Goal: Contribute content: Contribute content

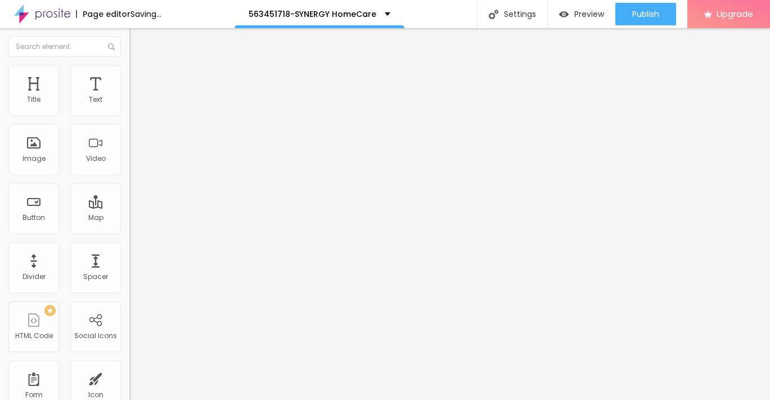
click at [129, 97] on span "Add image" at bounding box center [152, 92] width 46 height 10
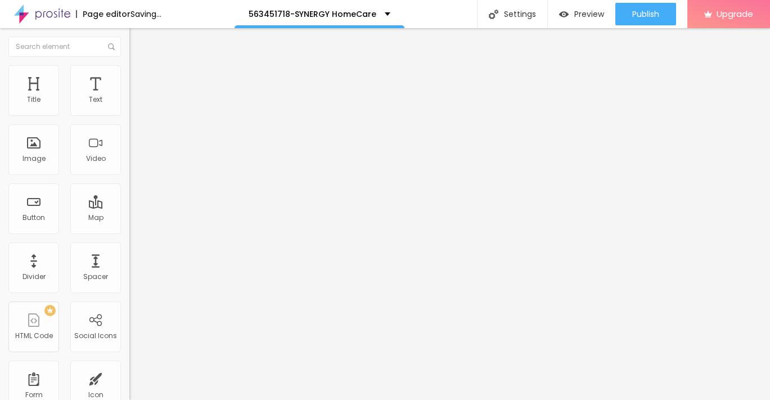
click at [139, 79] on span "Advanced" at bounding box center [157, 84] width 37 height 10
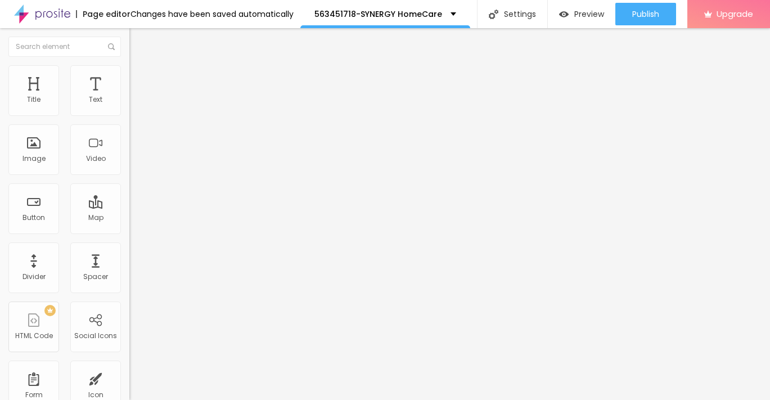
click at [129, 74] on li "Style" at bounding box center [193, 70] width 129 height 11
type input "85"
type input "75"
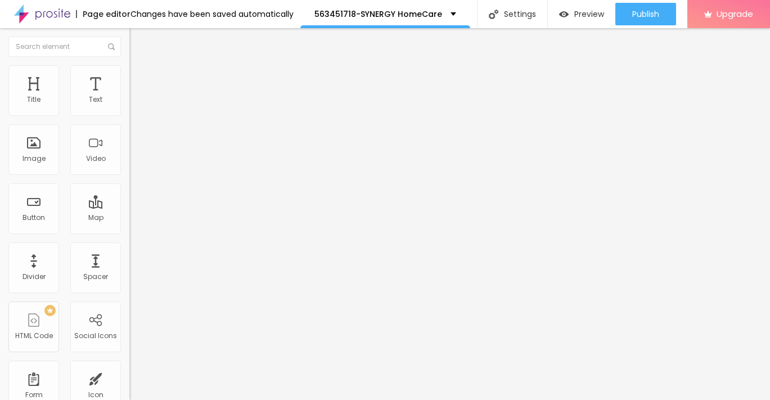
type input "65"
type input "55"
type input "50"
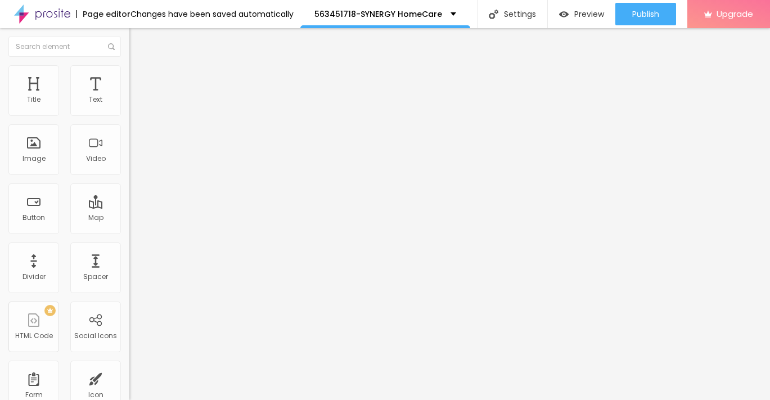
type input "50"
type input "45"
type input "40"
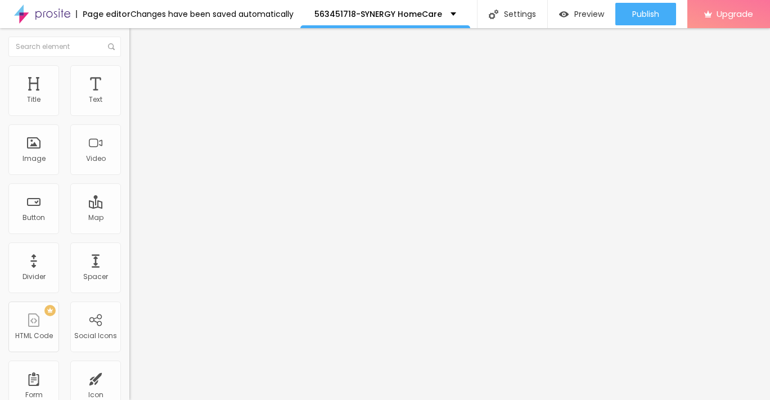
type input "35"
type input "30"
type input "25"
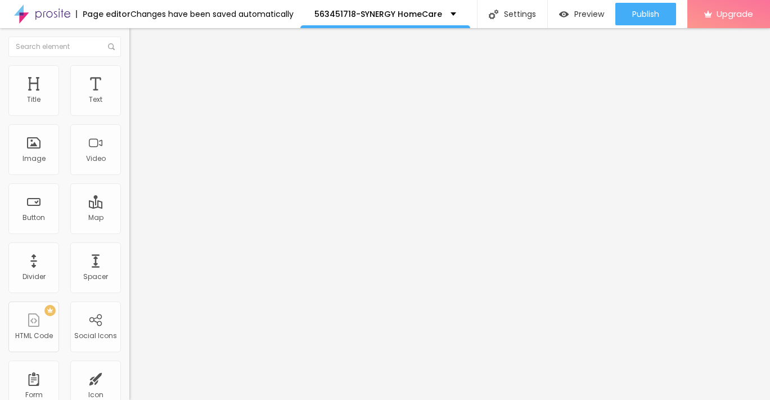
type input "25"
type input "20"
type input "15"
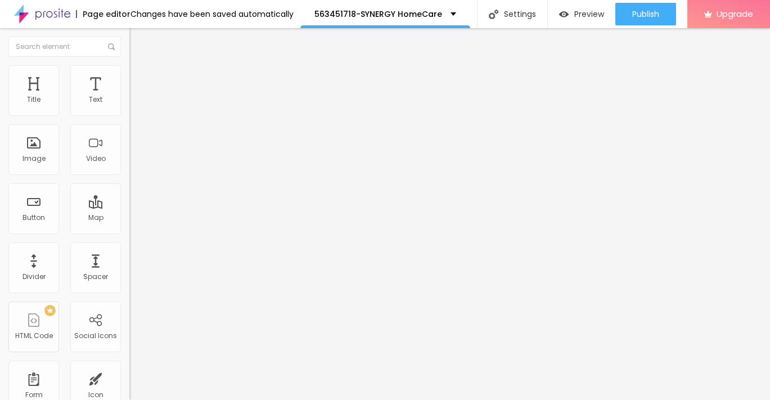
type input "10"
drag, startPoint x: 120, startPoint y: 121, endPoint x: -6, endPoint y: 119, distance: 125.4
type input "10"
click at [129, 115] on input "range" at bounding box center [165, 110] width 73 height 9
click at [138, 40] on img "button" at bounding box center [142, 41] width 9 height 9
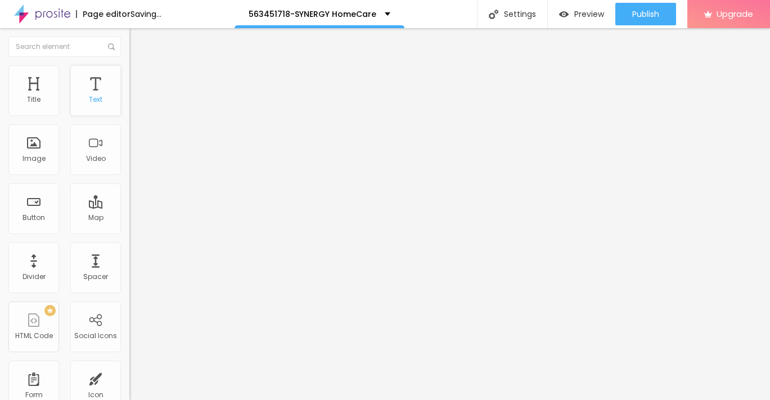
click at [100, 99] on div "Text" at bounding box center [95, 100] width 13 height 8
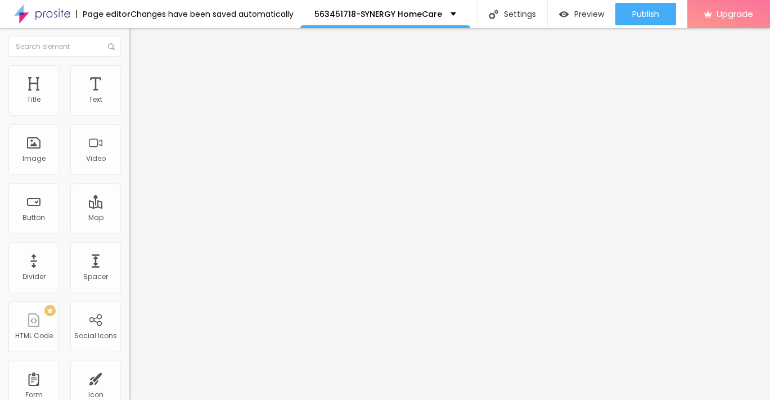
click at [129, 73] on img at bounding box center [134, 70] width 10 height 10
type input "15"
type input "18"
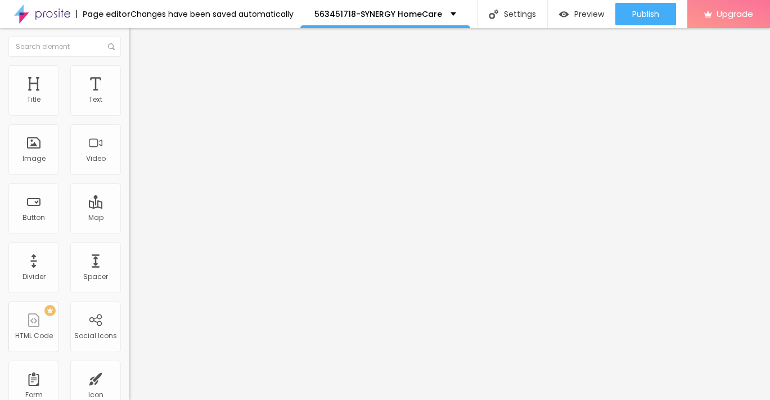
type input "22"
type input "27"
type input "28"
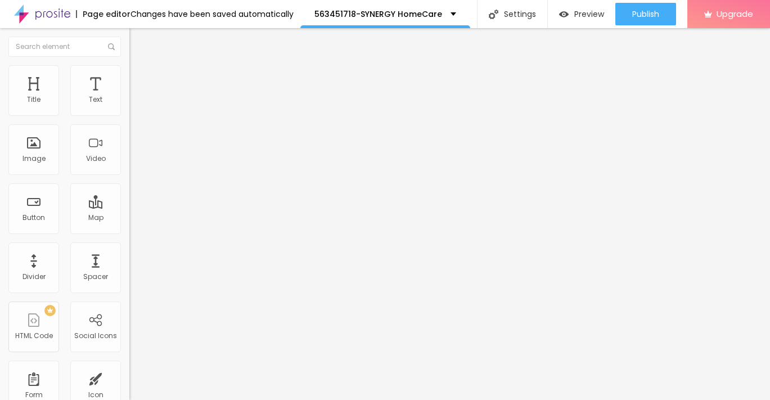
type input "28"
type input "31"
type input "32"
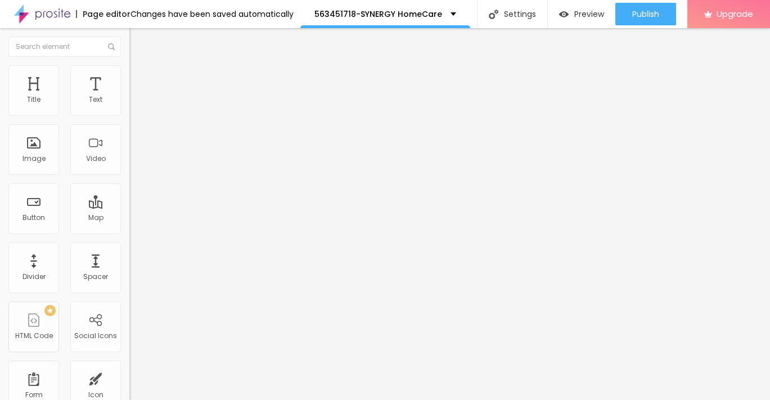
type input "33"
type input "34"
type input "35"
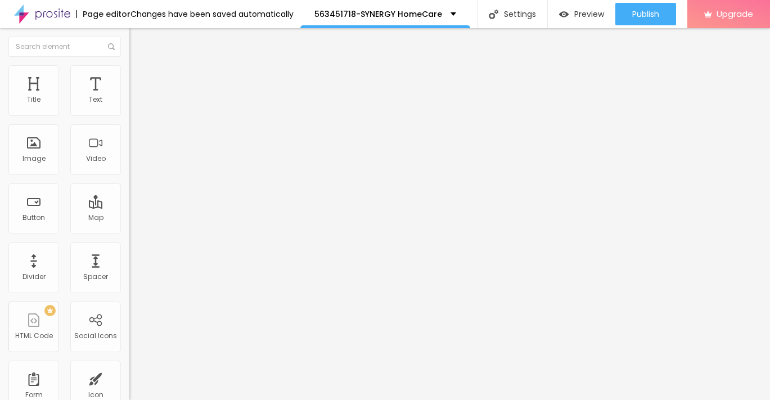
type input "35"
type input "36"
type input "38"
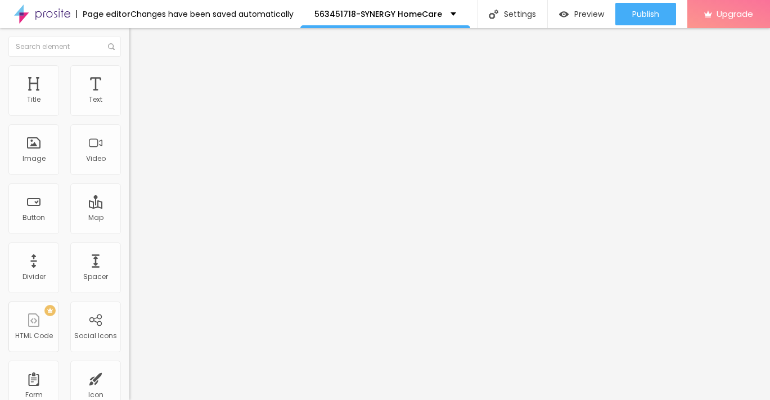
type input "40"
type input "43"
type input "44"
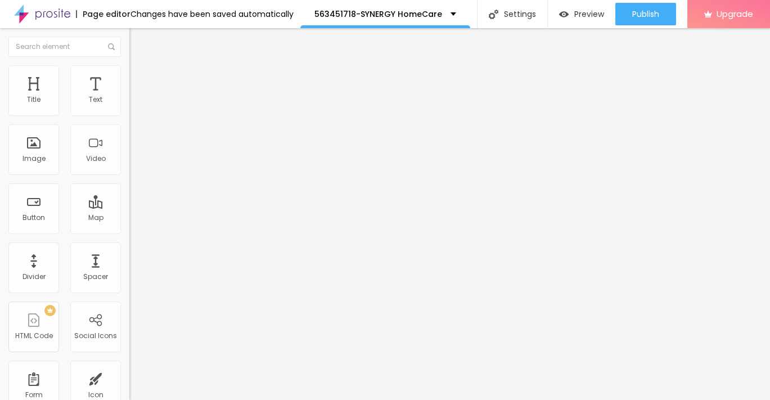
type input "44"
type input "43"
type input "42"
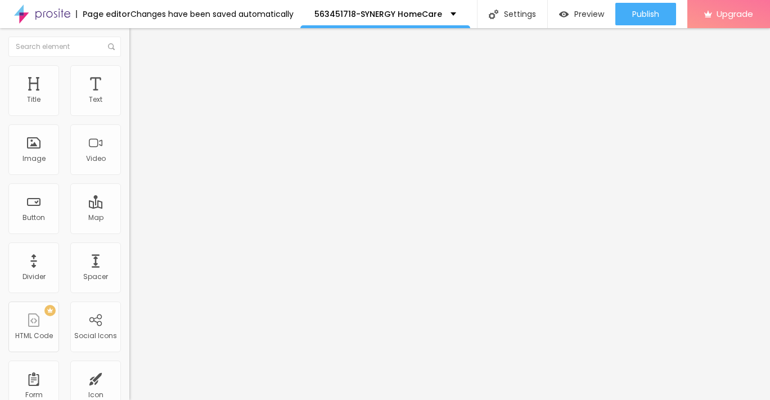
type input "40"
type input "37"
type input "34"
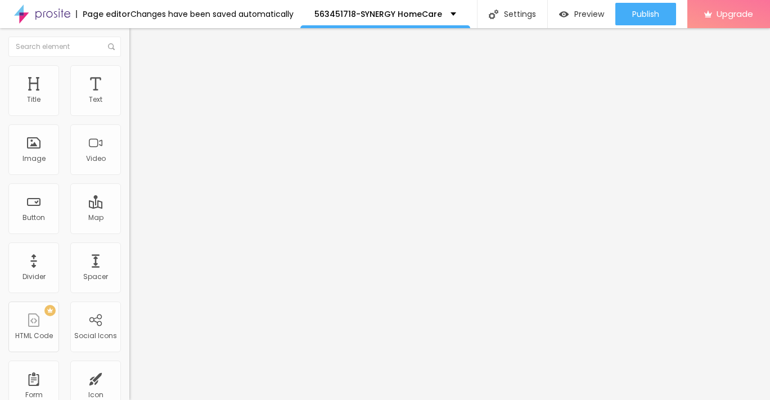
type input "34"
type input "33"
type input "32"
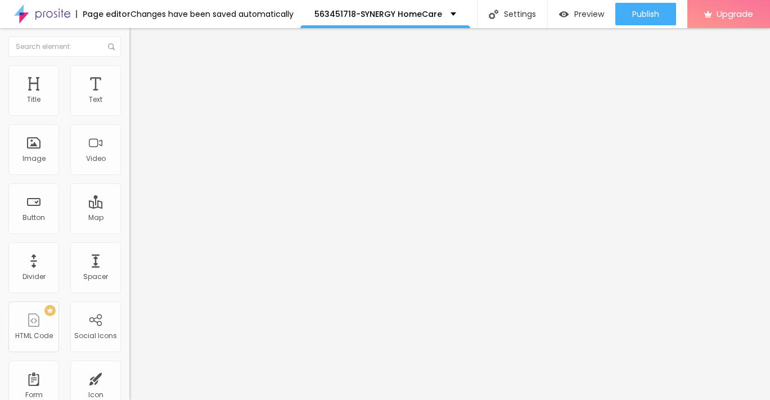
type input "31"
type input "29"
type input "28"
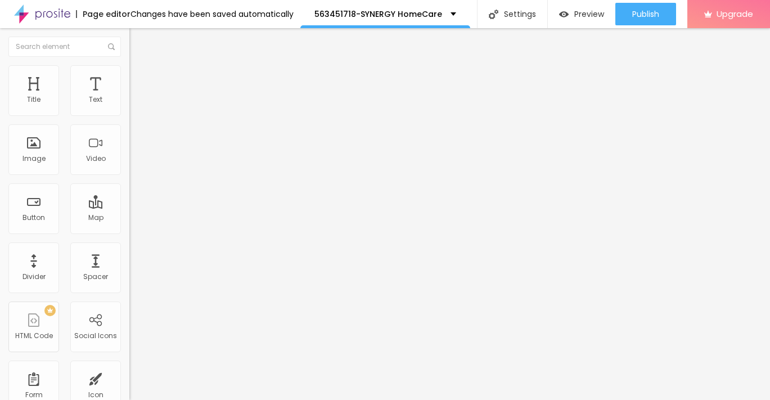
type input "28"
type input "26"
type input "25"
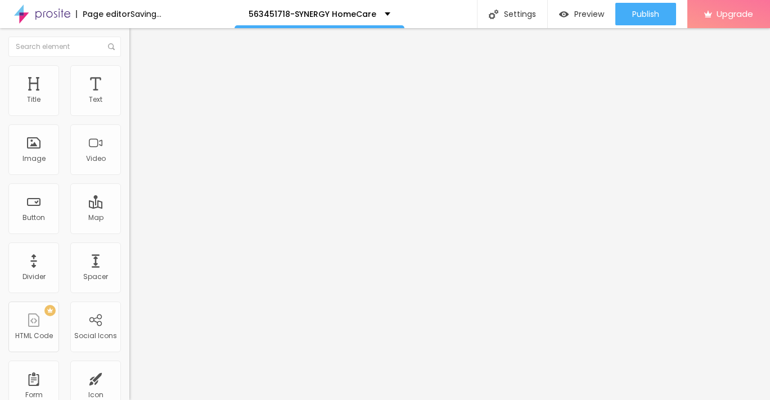
drag, startPoint x: 34, startPoint y: 111, endPoint x: 43, endPoint y: 108, distance: 10.1
type input "25"
click at [129, 207] on input "range" at bounding box center [165, 211] width 73 height 9
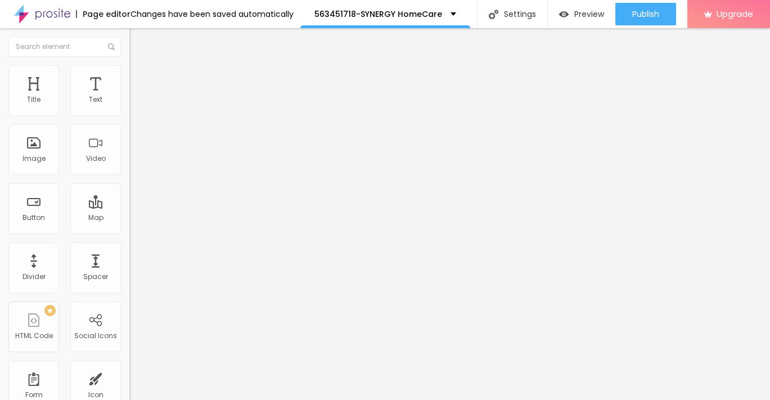
click at [129, 47] on button "Edit Text" at bounding box center [193, 41] width 129 height 26
click at [129, 108] on button "button" at bounding box center [137, 102] width 16 height 12
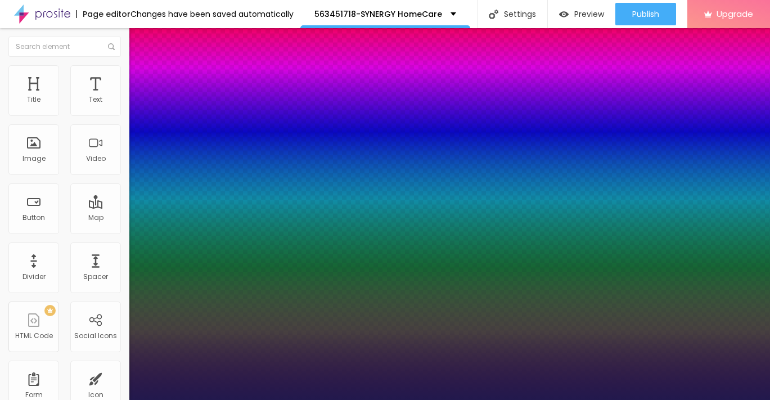
type input "1"
type input "18"
type input "1"
type input "21"
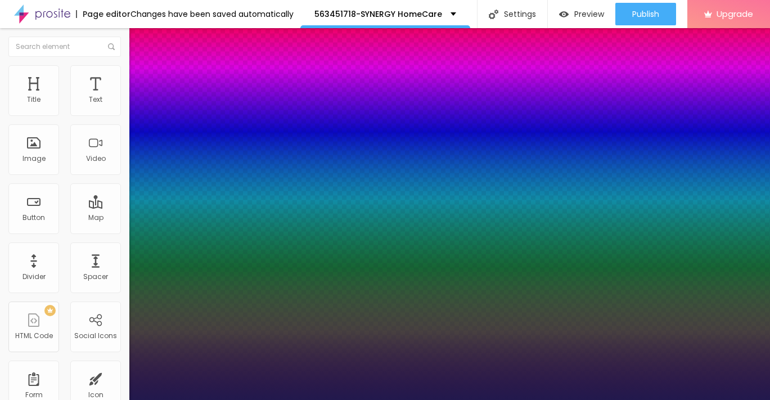
type input "21"
type input "1"
type input "22"
type input "1"
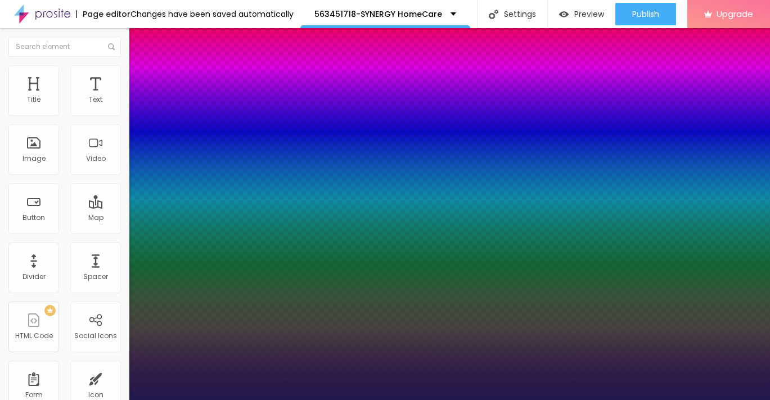
type input "23"
type input "1"
type input "24"
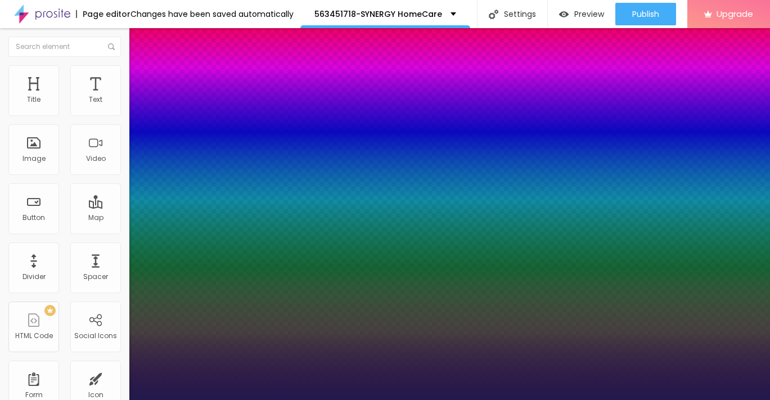
type input "1"
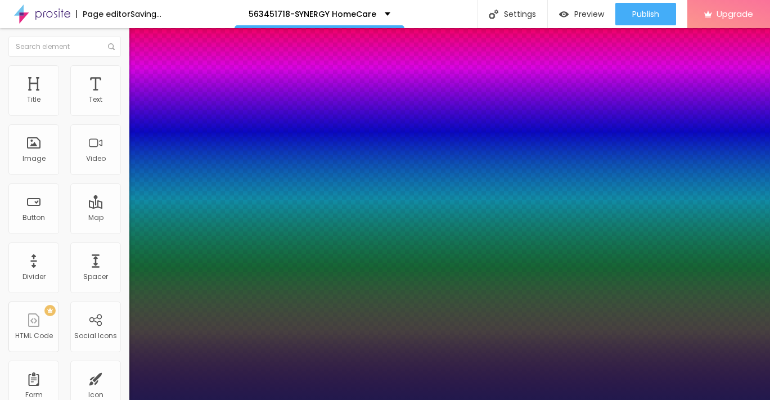
type input "25"
type input "1"
drag, startPoint x: 152, startPoint y: 191, endPoint x: 160, endPoint y: 191, distance: 7.9
type input "25"
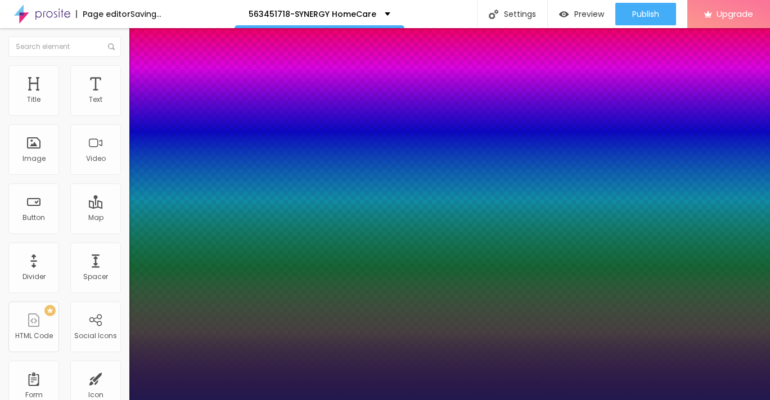
type input "1"
click at [92, 399] on div at bounding box center [385, 400] width 770 height 0
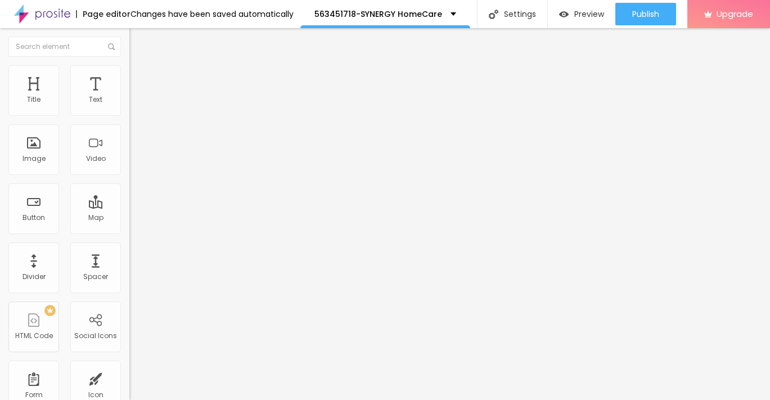
click at [139, 66] on span "Style" at bounding box center [147, 62] width 16 height 10
click at [129, 74] on li "Advanced" at bounding box center [193, 70] width 129 height 11
click at [138, 44] on img "button" at bounding box center [142, 41] width 9 height 9
click at [129, 106] on input "Click me" at bounding box center [196, 99] width 135 height 11
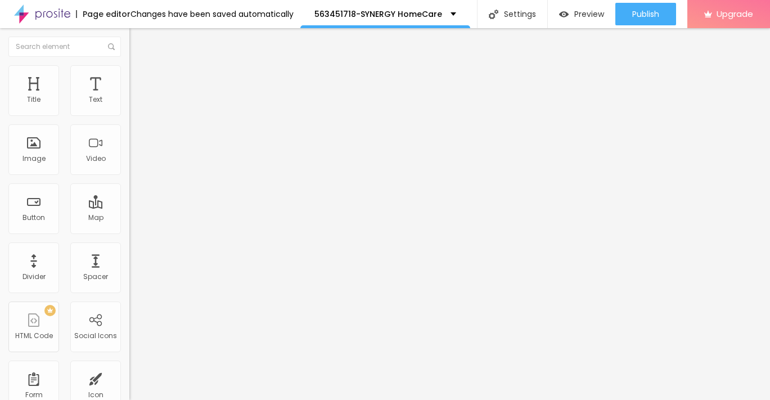
click at [129, 106] on input "Click me" at bounding box center [196, 99] width 135 height 11
paste input "→ VIEW DOCUMENT HERE"
type input "→ VIEW DOCUMENT HERE"
click at [139, 78] on span "Advanced" at bounding box center [157, 73] width 37 height 10
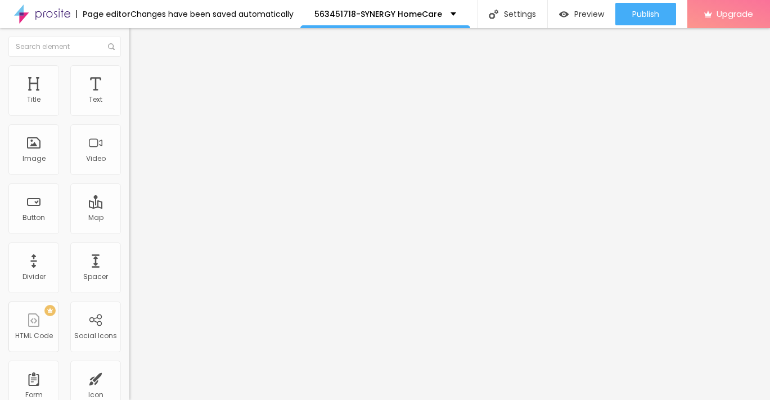
click at [139, 66] on span "Style" at bounding box center [147, 62] width 16 height 10
click at [134, 105] on icon "button" at bounding box center [135, 103] width 2 height 2
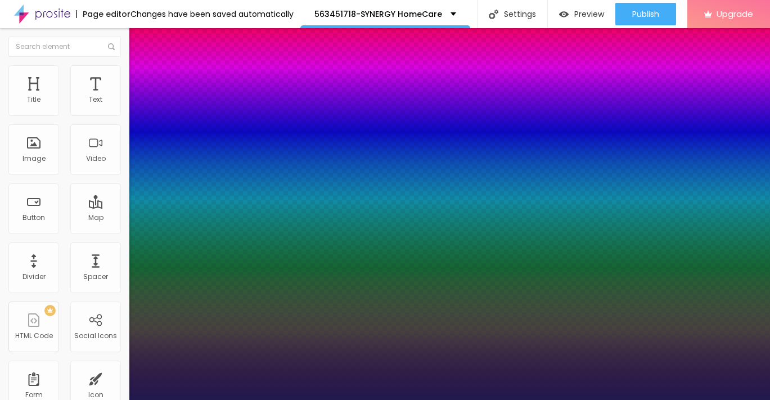
type input "1"
type input "22"
type input "1"
type input "21"
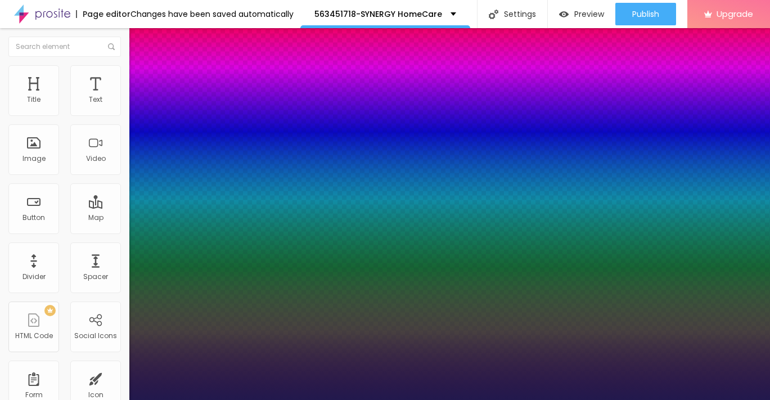
type input "21"
type input "1"
type input "20"
type input "1"
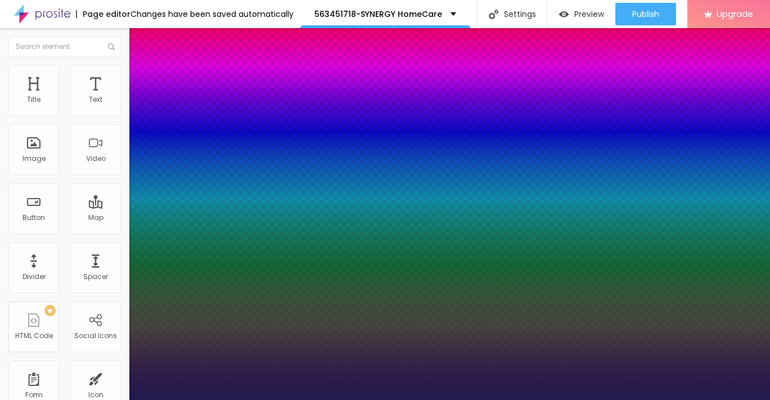
type input "18"
type input "1"
type input "15"
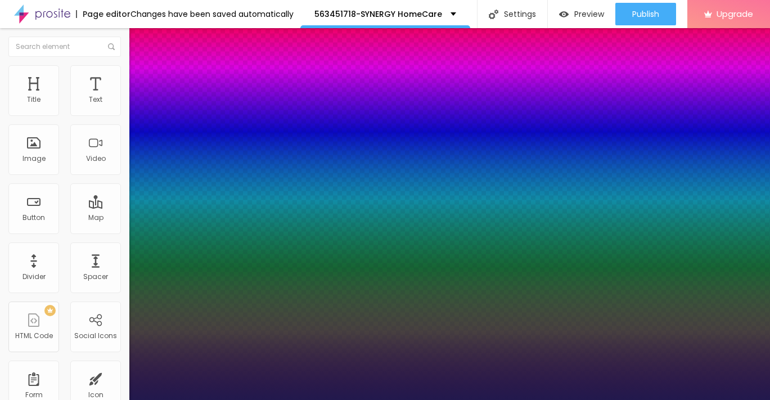
type input "1"
type input "14"
type input "1"
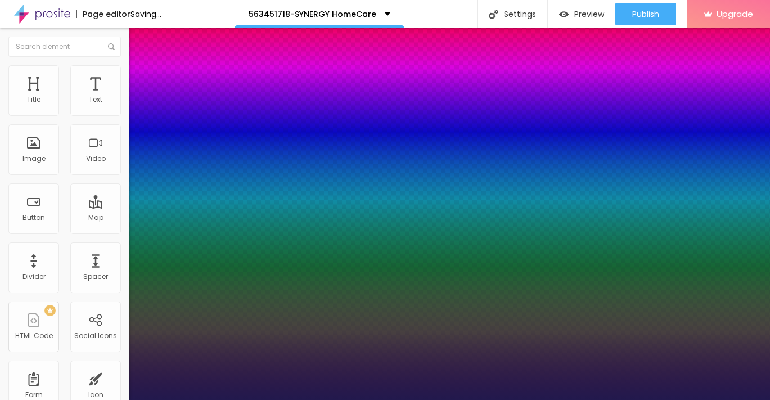
type input "15"
type input "1"
type input "16"
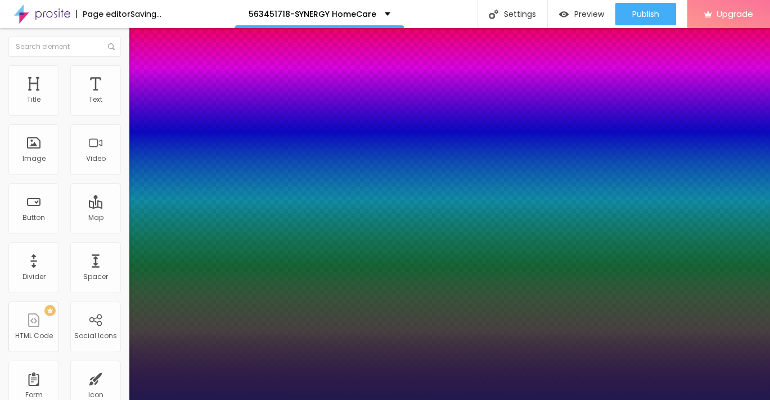
type input "1"
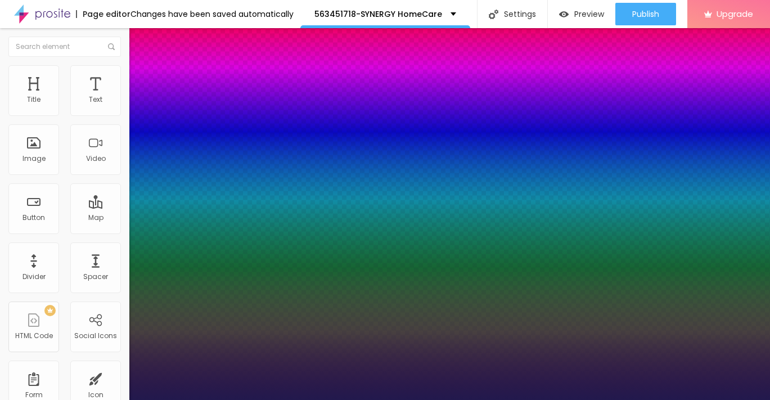
type input "15"
type input "1"
type input "14"
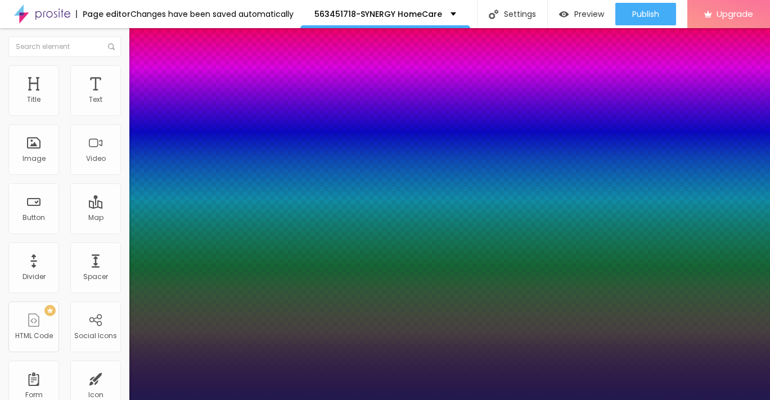
type input "1"
type input "13"
type input "1"
type input "12"
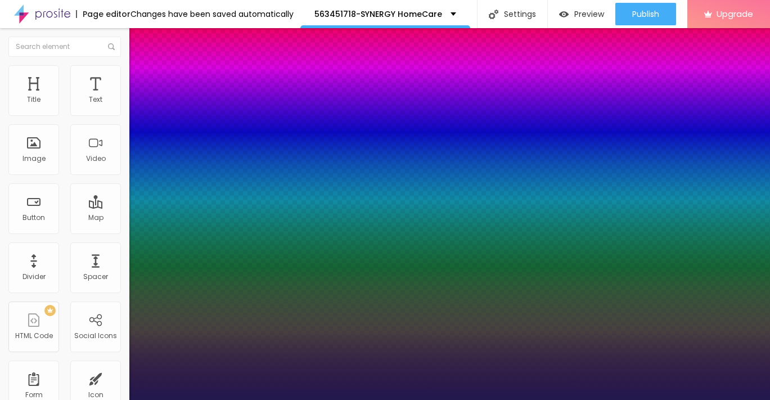
type input "12"
type input "1"
type input "11"
type input "1"
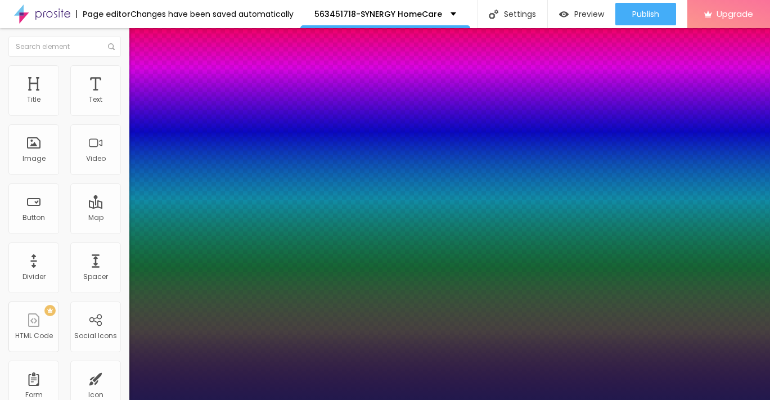
drag, startPoint x: 157, startPoint y: 191, endPoint x: 148, endPoint y: 191, distance: 9.6
type input "11"
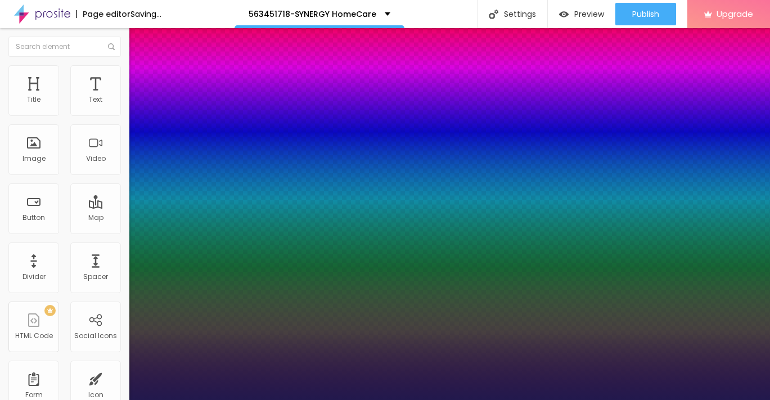
type input "1"
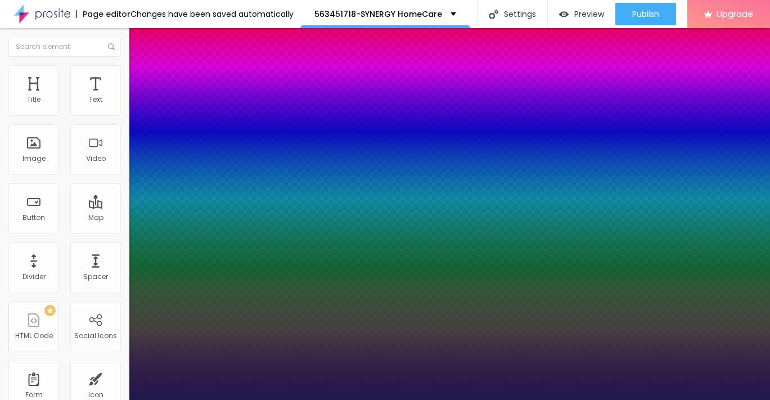
type input "18"
type input "1"
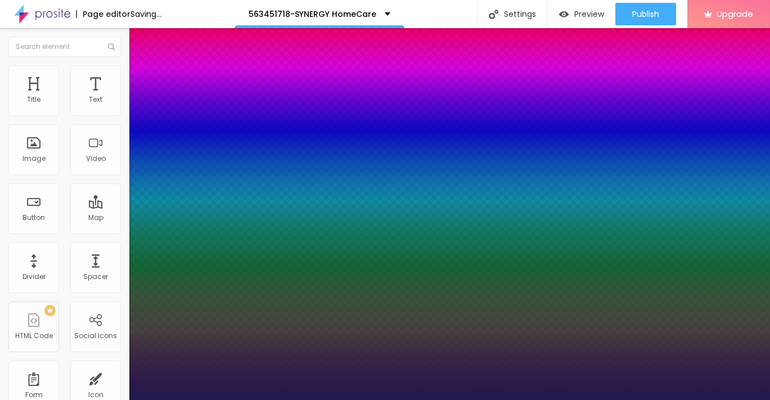
type input "18"
type input "1"
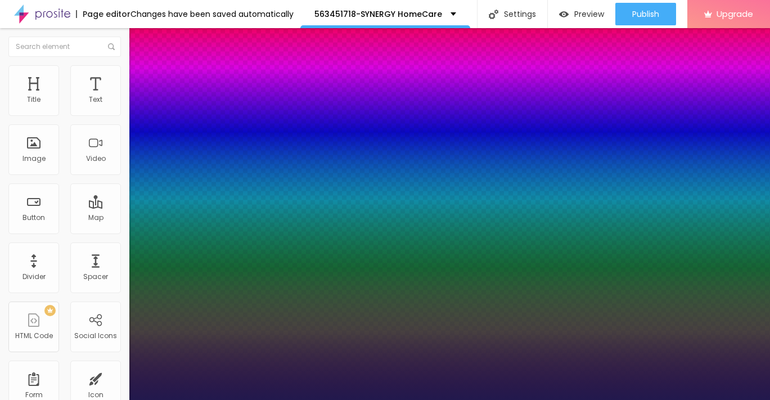
type input "26"
type input "1"
type input "25"
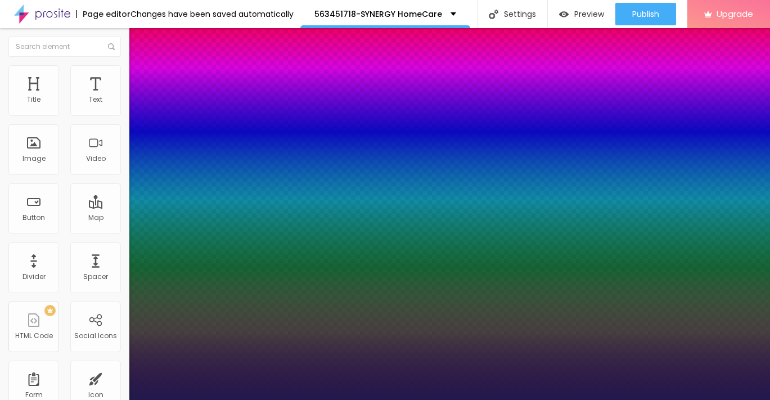
type input "1"
type input "24"
type input "1"
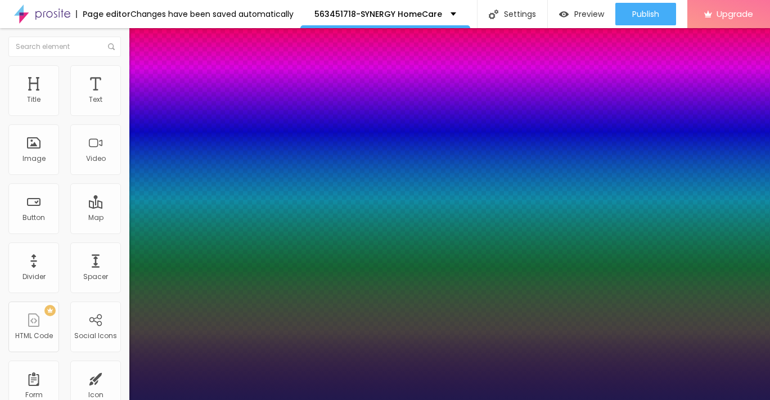
type input "23"
type input "1"
type input "22"
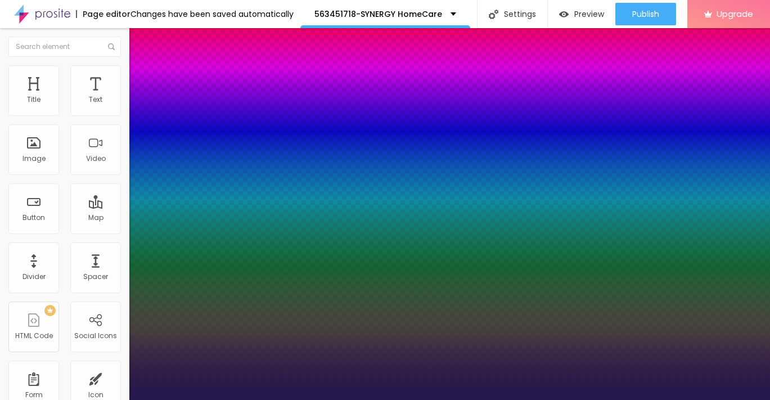
type input "1"
type input "21"
type input "1"
type input "20"
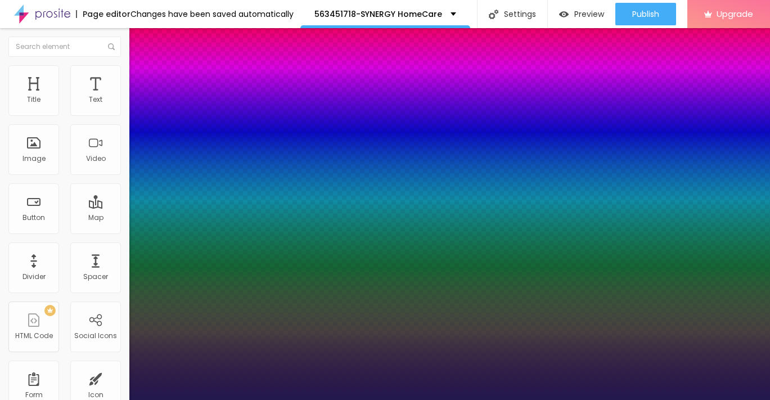
type input "20"
type input "1"
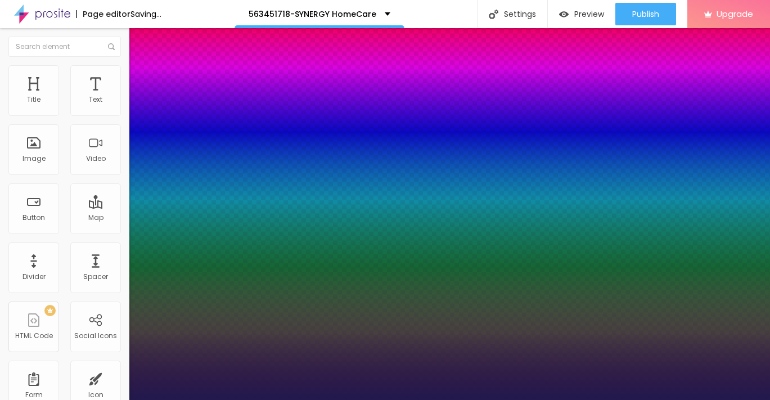
type input "19"
type input "1"
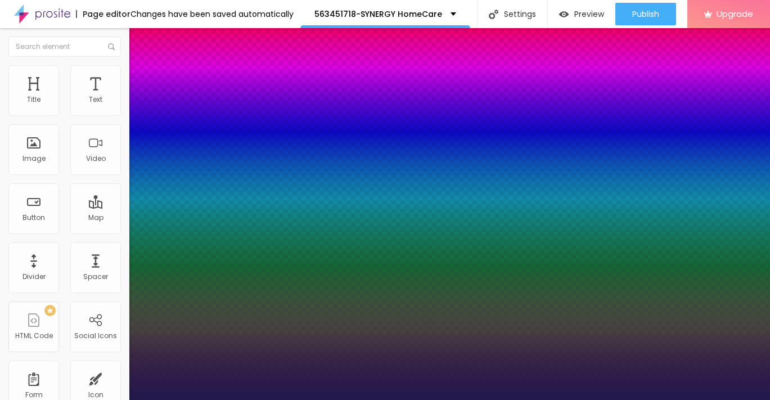
type input "18"
type input "1"
type input "17"
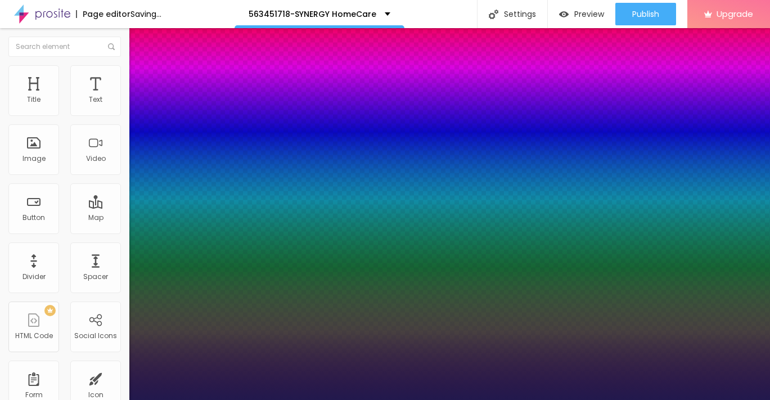
type input "1"
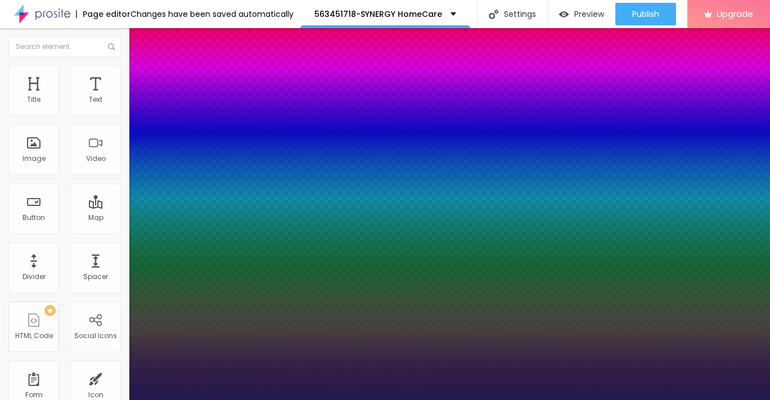
type input "18"
type input "1"
type input "18"
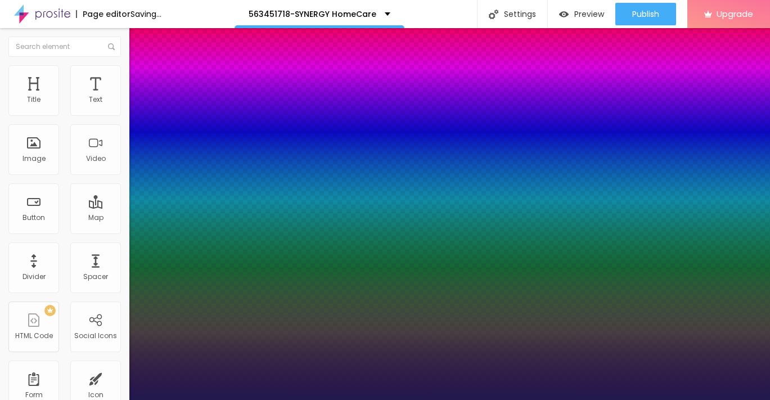
type input "1"
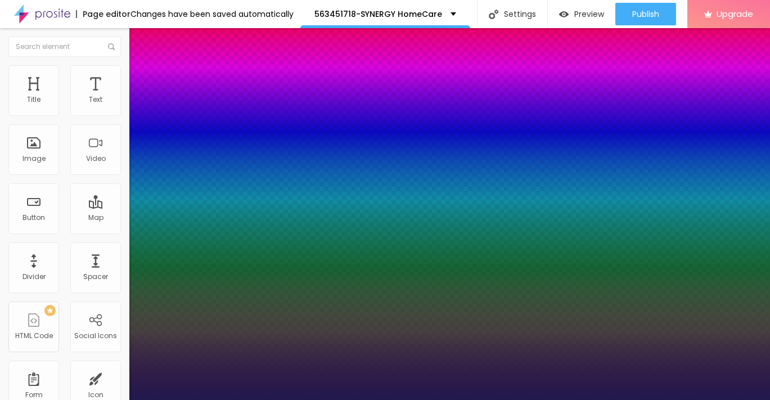
click at [391, 399] on div at bounding box center [385, 400] width 770 height 0
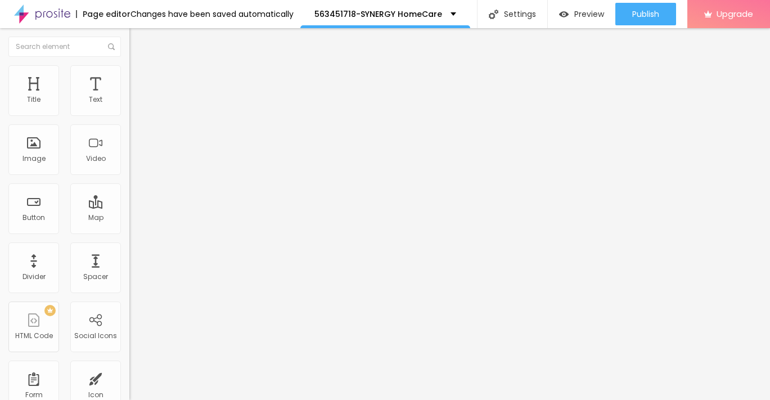
click at [138, 38] on img "button" at bounding box center [142, 41] width 9 height 9
click at [129, 232] on input "https://" at bounding box center [196, 225] width 135 height 11
paste input "[DOMAIN_NAME][URL]"
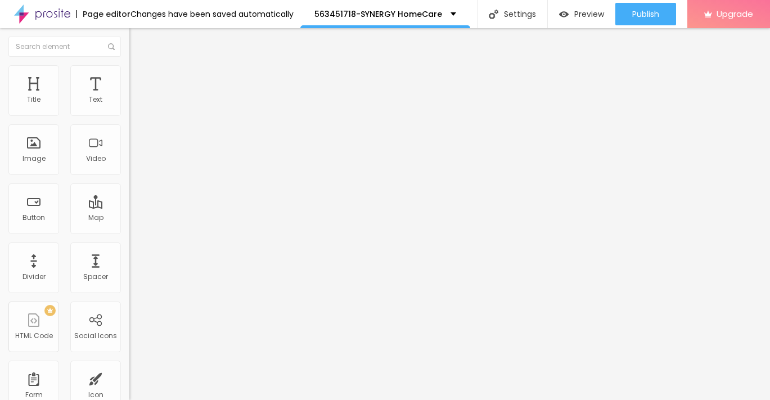
scroll to position [0, 22]
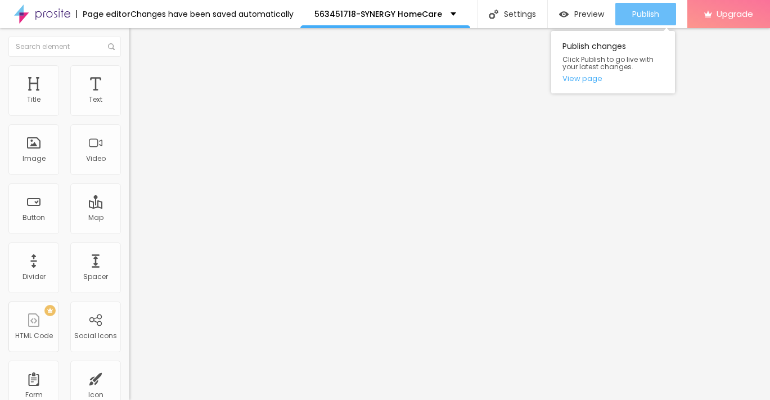
type input "[URL][DOMAIN_NAME]"
click at [628, 9] on button "Publish" at bounding box center [645, 14] width 61 height 22
